Goal: Task Accomplishment & Management: Use online tool/utility

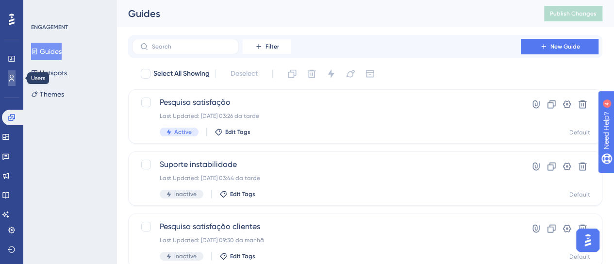
click at [15, 73] on link at bounding box center [12, 78] width 8 height 16
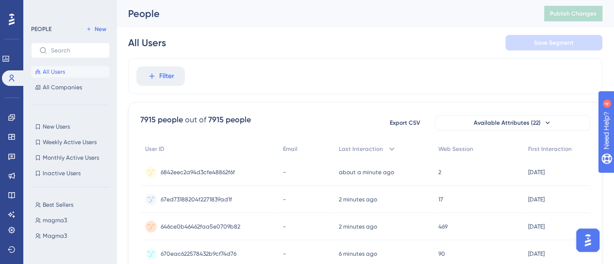
click at [160, 74] on span "Filter" at bounding box center [166, 76] width 15 height 12
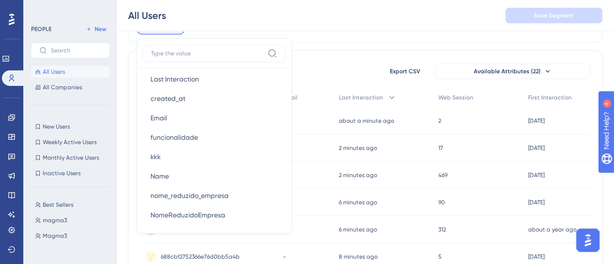
scroll to position [534, 0]
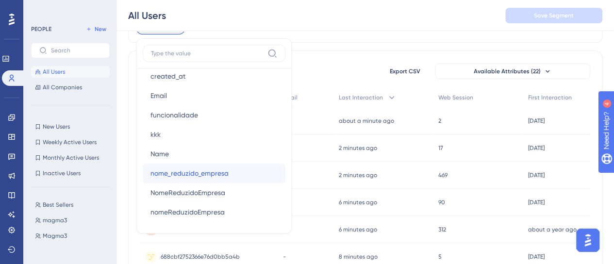
click at [199, 171] on span "nome_reduzido_empresa" at bounding box center [190, 174] width 78 height 12
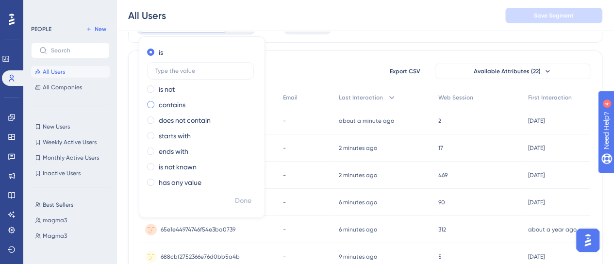
click at [179, 103] on label "contains" at bounding box center [172, 105] width 27 height 12
type input "lacerda"
click at [244, 203] on span "Done" at bounding box center [243, 201] width 17 height 12
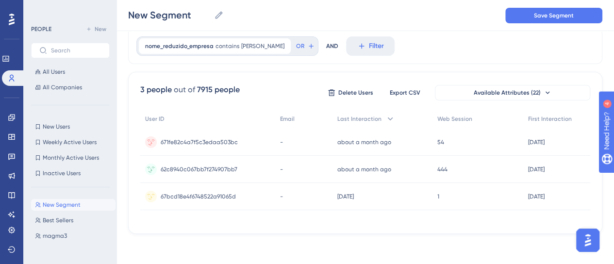
scroll to position [0, 0]
drag, startPoint x: 349, startPoint y: 220, endPoint x: 469, endPoint y: 224, distance: 120.5
click at [469, 224] on div "3 people out of 7915 people Delete Users Export CSV Available Attributes (22) U…" at bounding box center [365, 153] width 474 height 162
drag, startPoint x: 166, startPoint y: 212, endPoint x: 258, endPoint y: 211, distance: 91.8
click at [167, 212] on div "User ID Email Last Interaction Web Session First Interaction 671fe82c4a7f5c3eda…" at bounding box center [365, 165] width 450 height 113
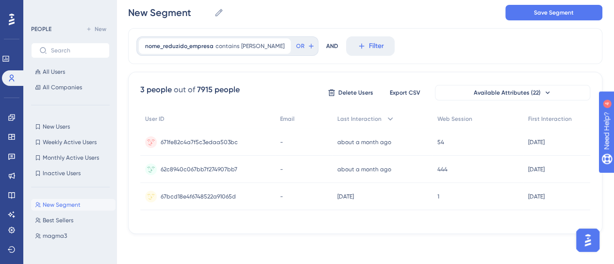
scroll to position [30, 7]
click at [528, 93] on span "Available Attributes (22)" at bounding box center [507, 93] width 67 height 8
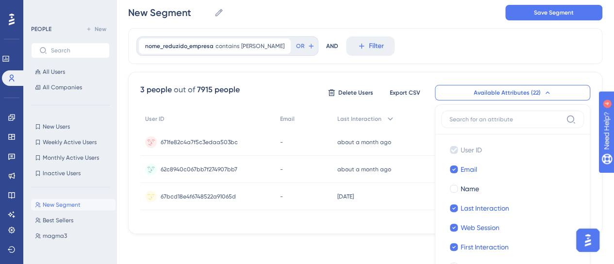
scroll to position [100, 7]
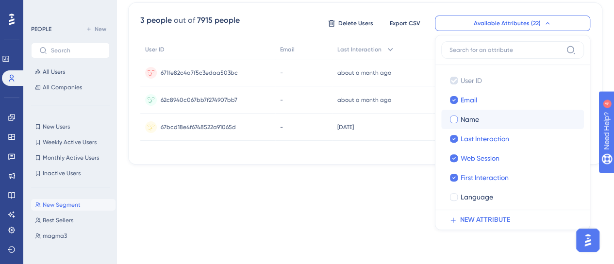
click at [496, 117] on div "Name" at bounding box center [519, 120] width 116 height 12
checkbox input "true"
